Goal: Information Seeking & Learning: Learn about a topic

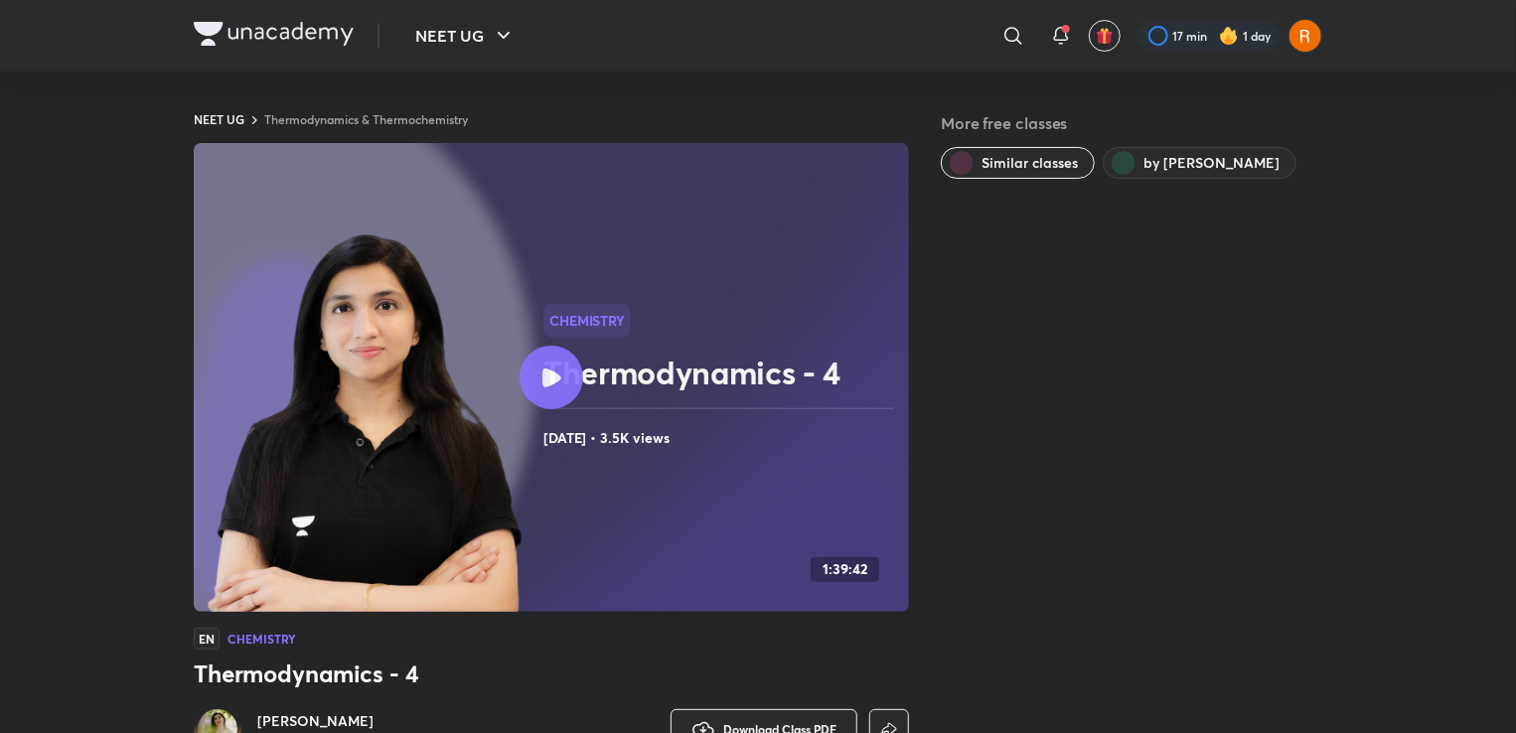
click at [535, 361] on div at bounding box center [551, 378] width 64 height 64
